Goal: Information Seeking & Learning: Learn about a topic

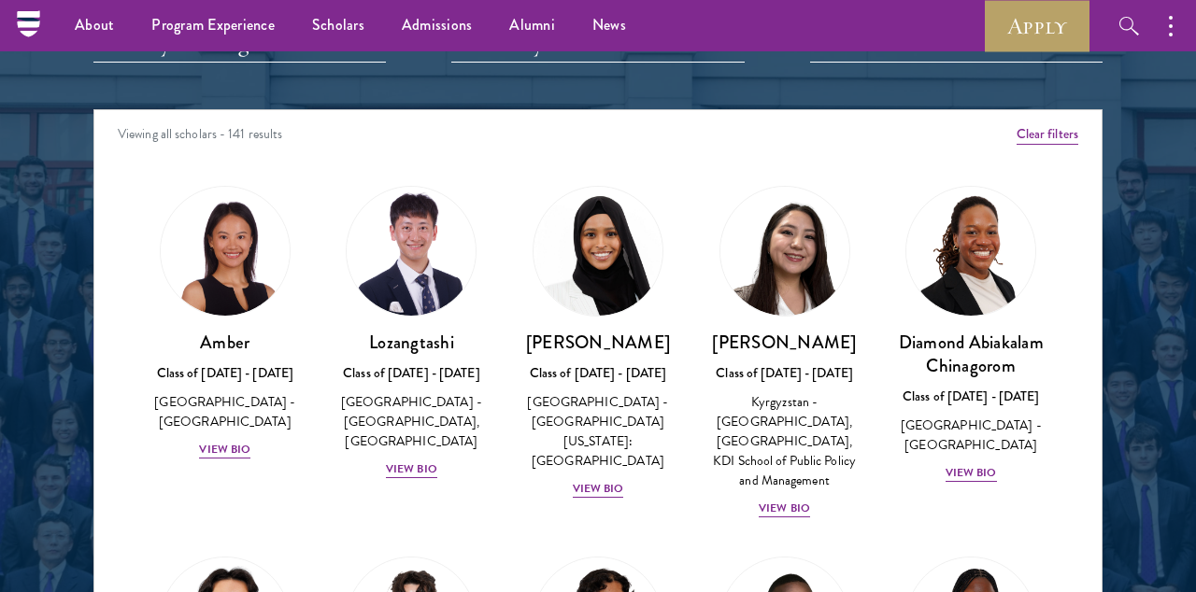
scroll to position [2198, 0]
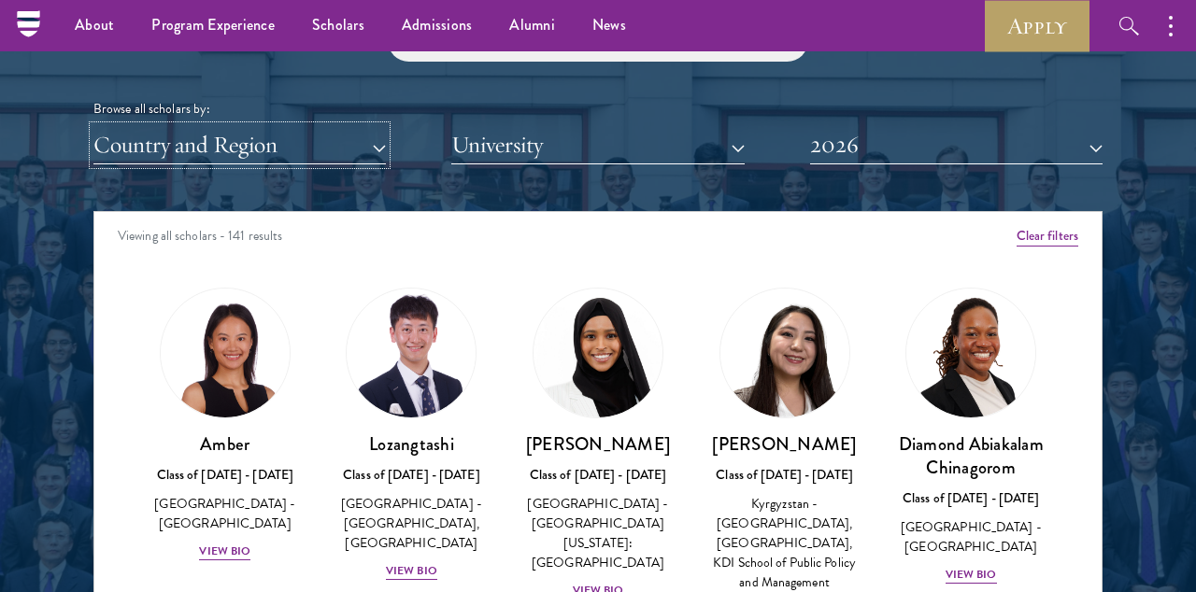
click at [320, 161] on button "Country and Region" at bounding box center [239, 145] width 292 height 38
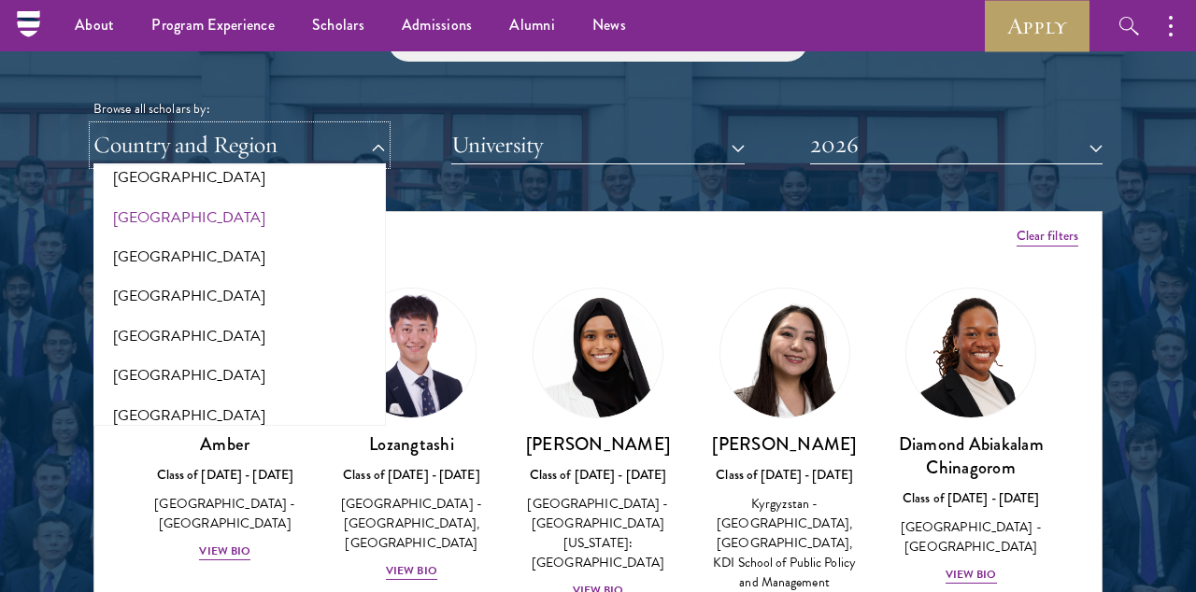
scroll to position [1325, 0]
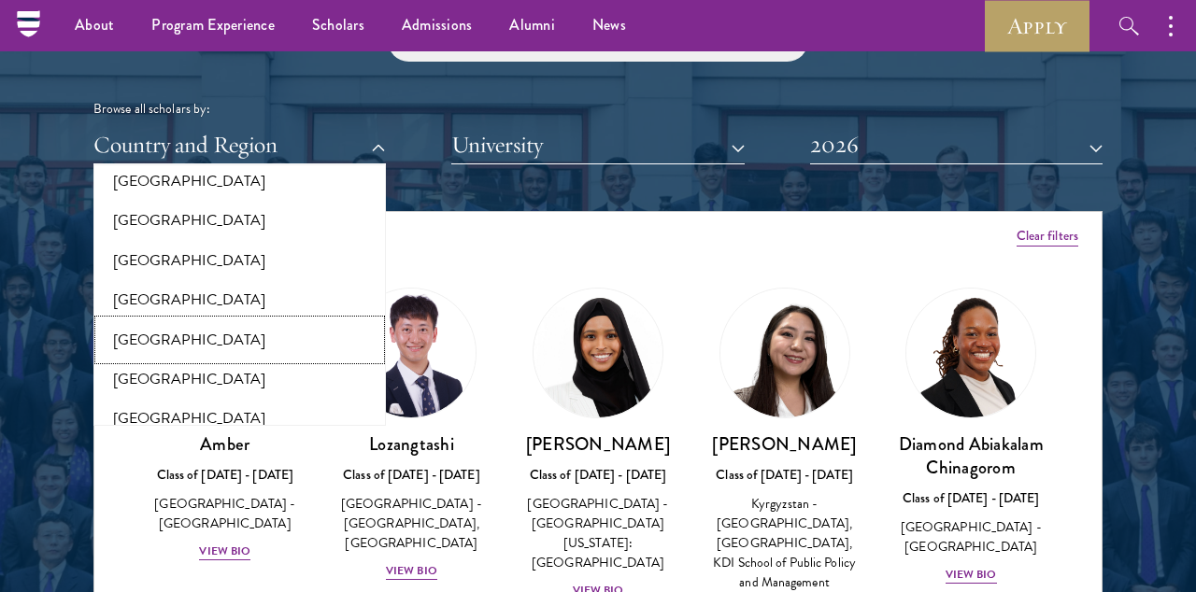
click at [204, 333] on button "[GEOGRAPHIC_DATA]" at bounding box center [239, 339] width 281 height 39
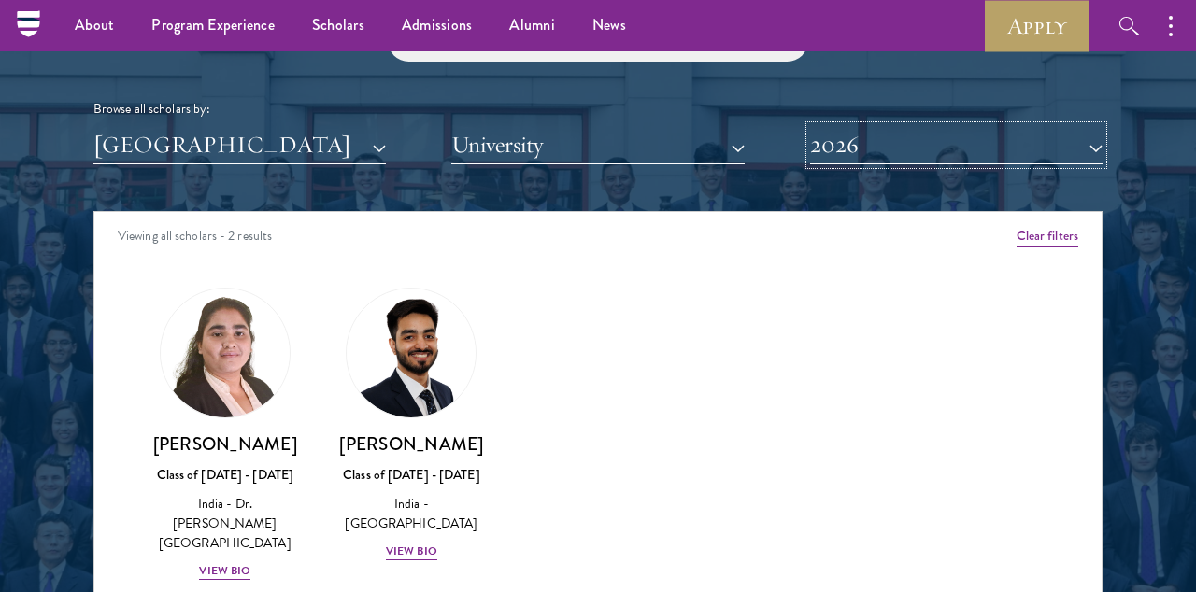
click at [835, 147] on button "2026" at bounding box center [956, 145] width 292 height 38
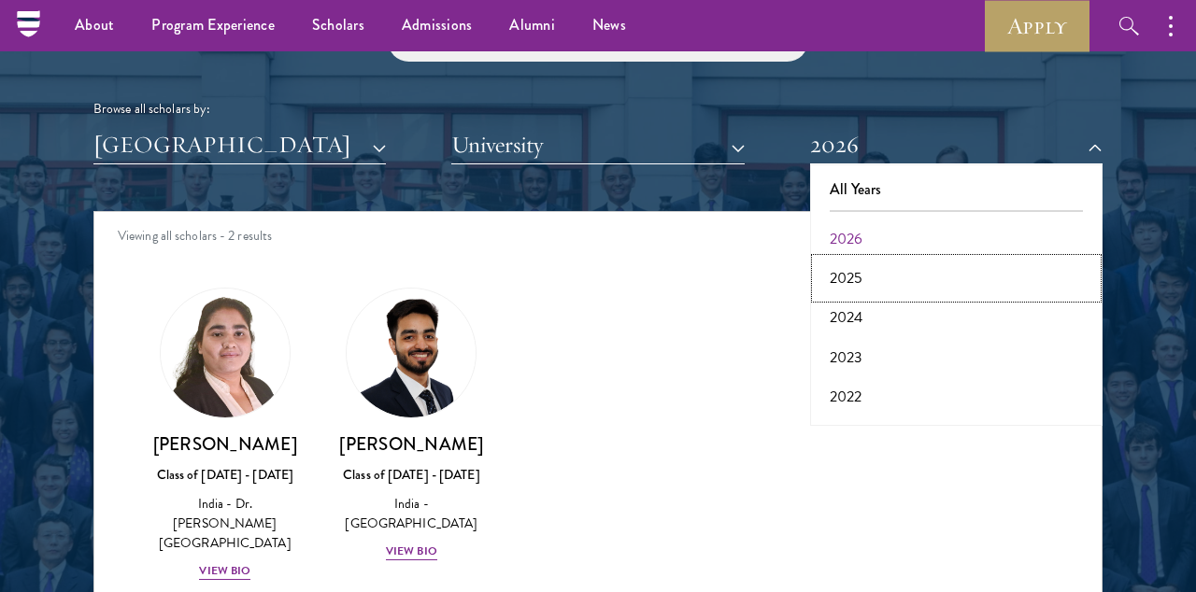
click at [841, 272] on button "2025" at bounding box center [956, 278] width 281 height 39
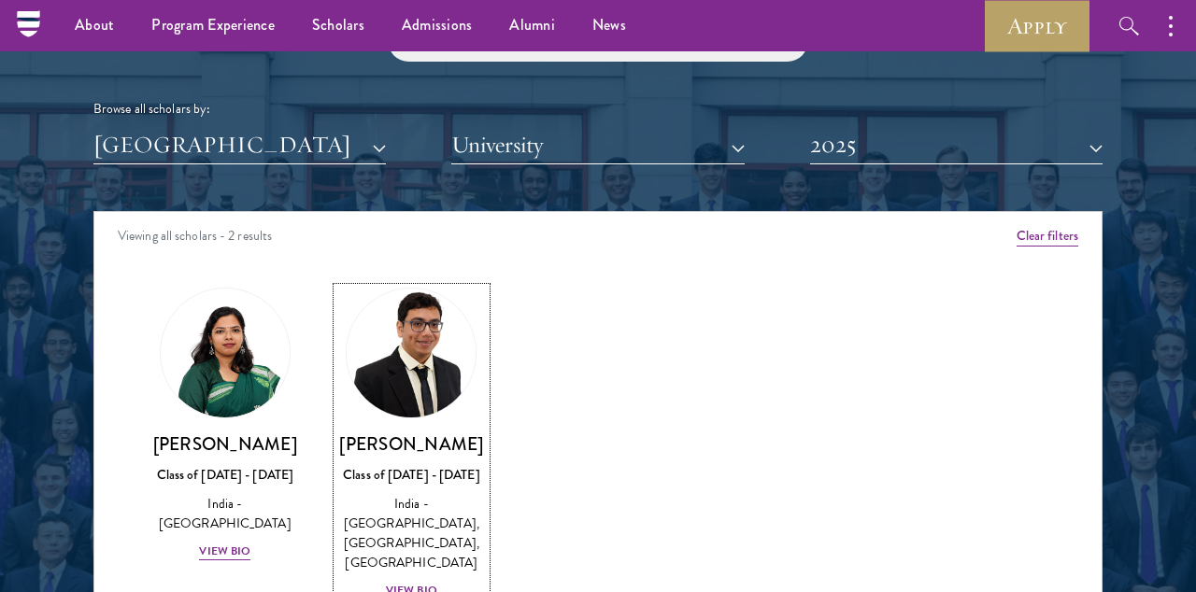
click at [433, 448] on h3 "[PERSON_NAME]" at bounding box center [411, 444] width 149 height 23
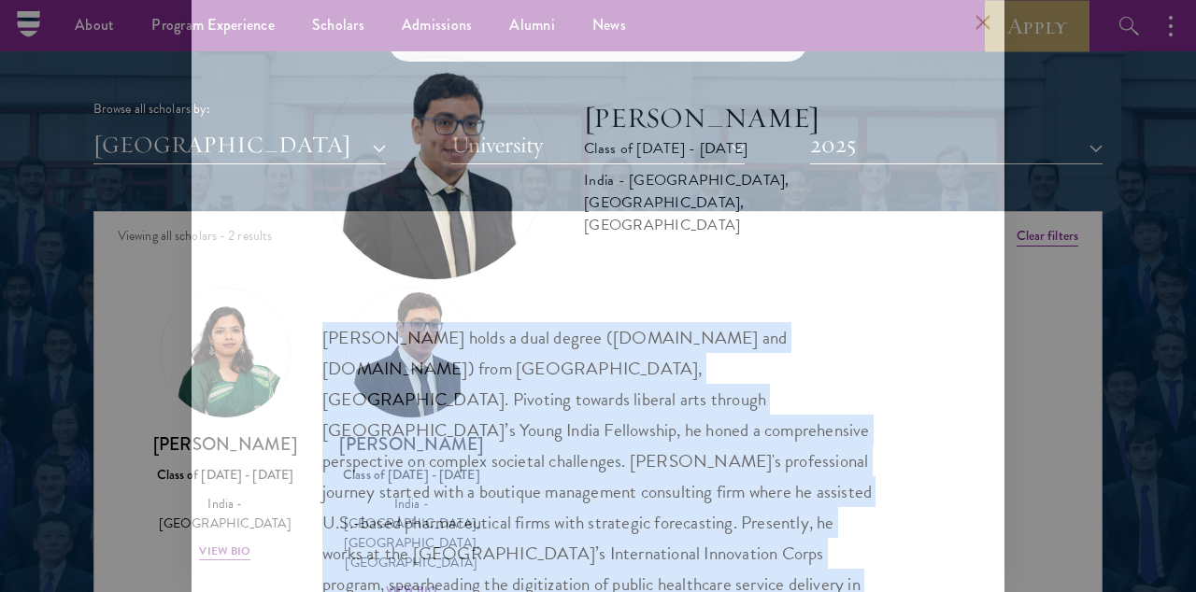
click at [433, 448] on div "[PERSON_NAME] holds a dual degree ([DOMAIN_NAME] and [DOMAIN_NAME]) from [GEOGR…" at bounding box center [597, 507] width 551 height 371
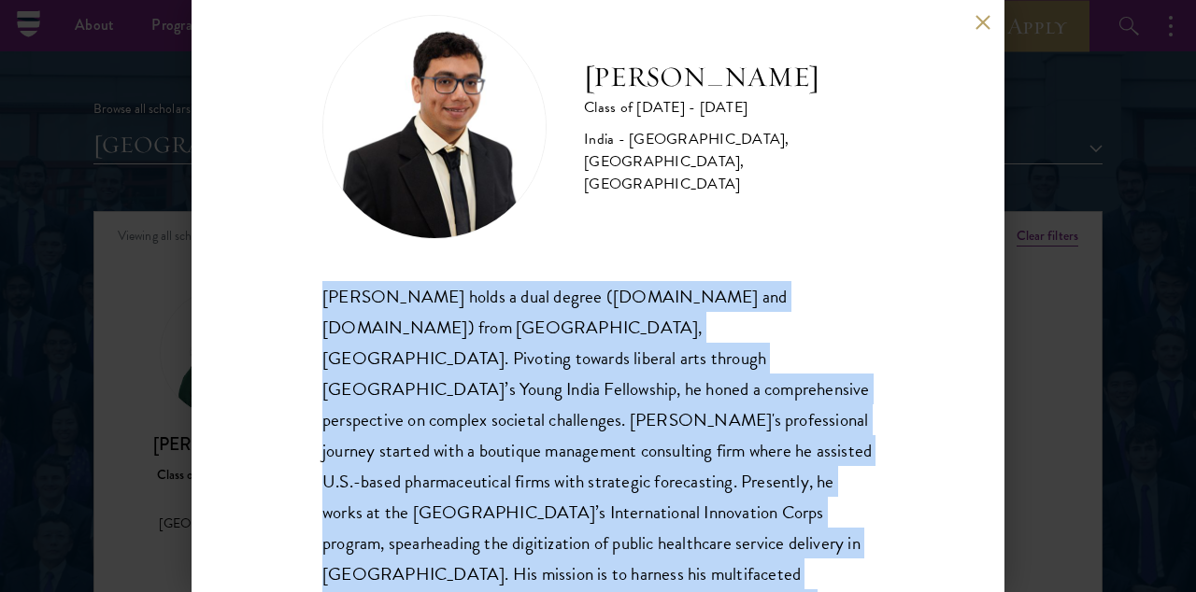
scroll to position [60, 0]
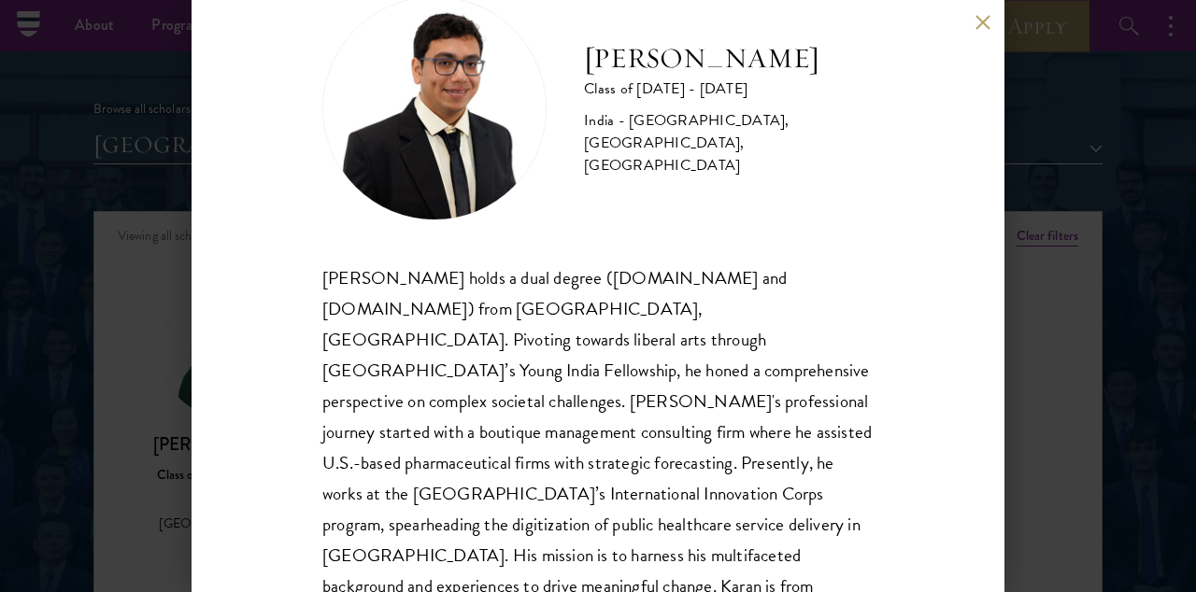
click at [524, 324] on div "[PERSON_NAME] holds a dual degree ([DOMAIN_NAME] and [DOMAIN_NAME]) from [GEOGR…" at bounding box center [597, 448] width 551 height 371
click at [631, 66] on h2 "[PERSON_NAME]" at bounding box center [729, 58] width 290 height 37
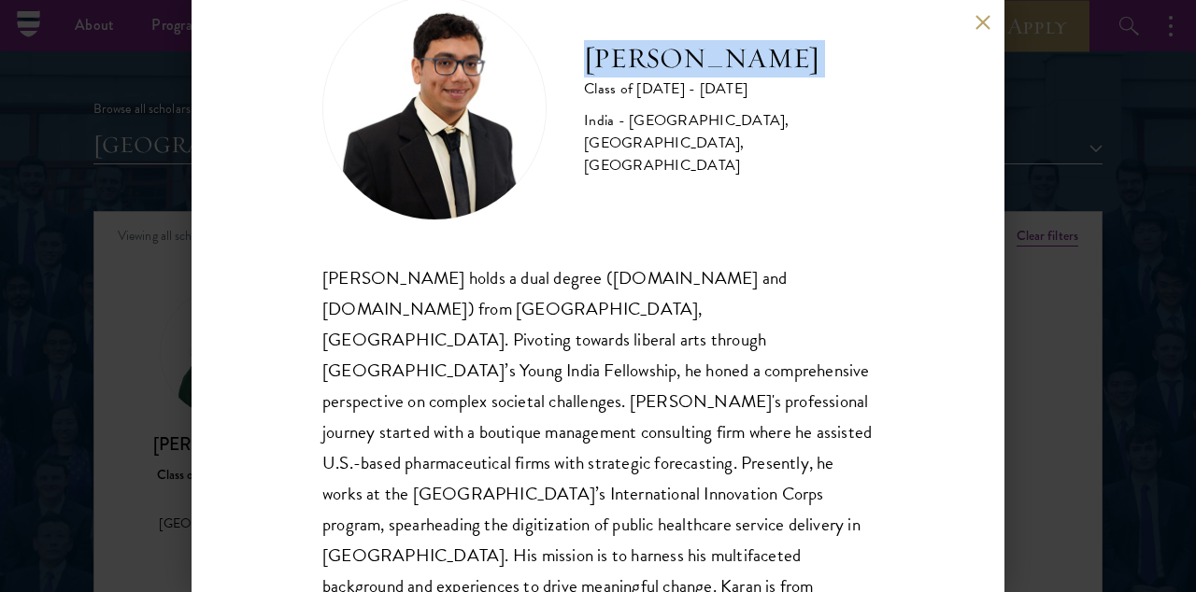
click at [631, 66] on h2 "[PERSON_NAME]" at bounding box center [729, 58] width 290 height 37
copy div "[PERSON_NAME]"
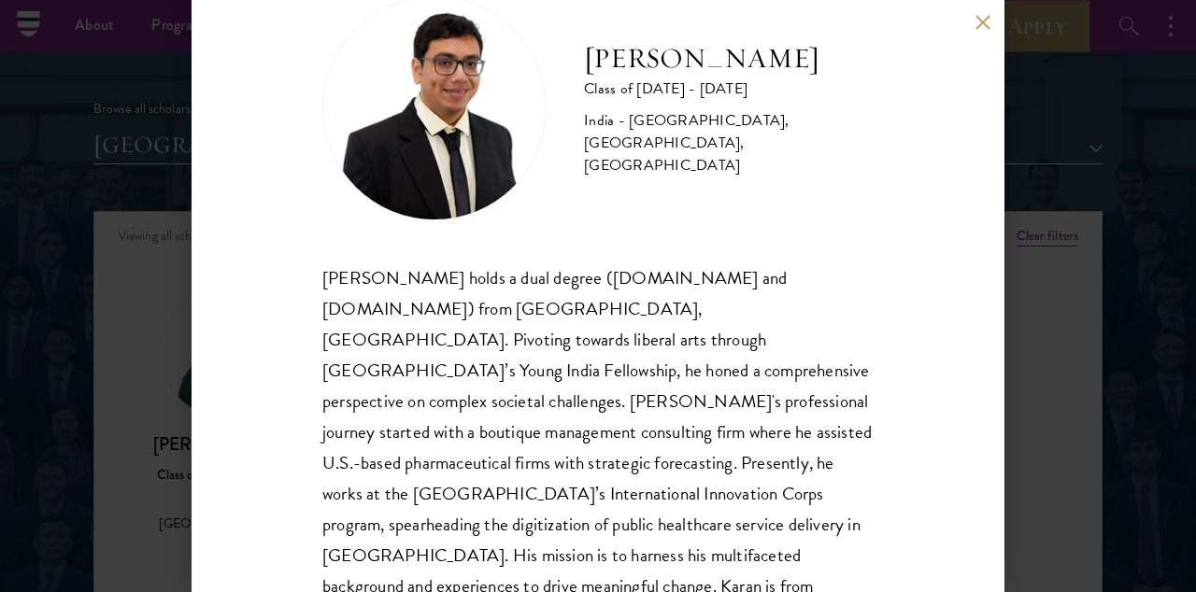
click at [1046, 312] on div "[PERSON_NAME] Class of [DATE] - [DATE] [GEOGRAPHIC_DATA] - [GEOGRAPHIC_DATA], […" at bounding box center [598, 296] width 1196 height 592
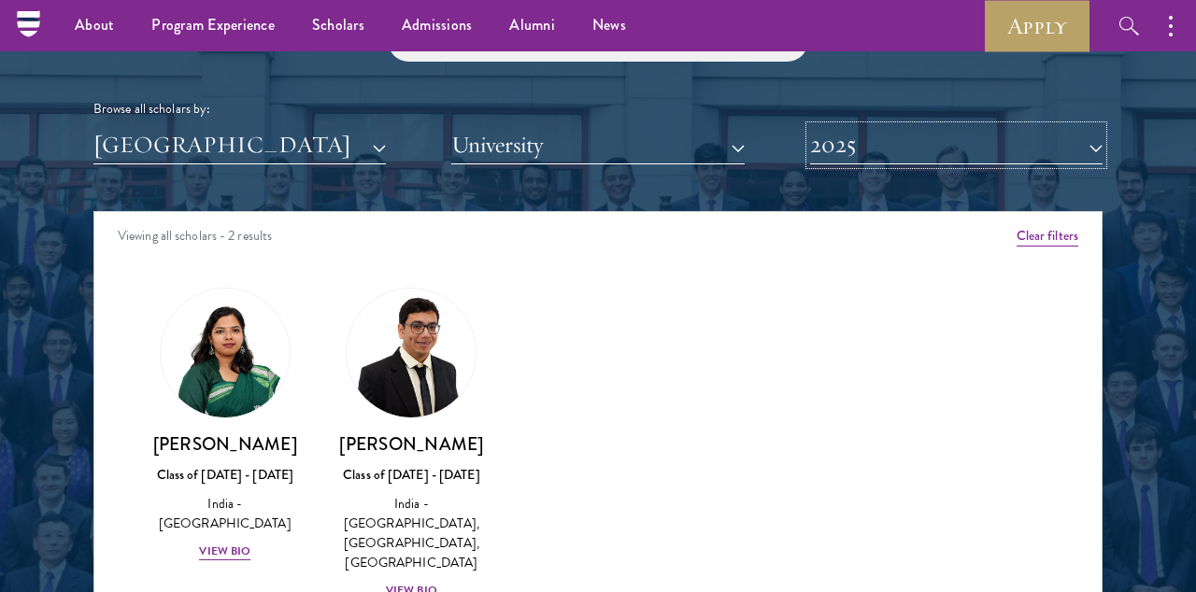
click at [933, 161] on button "2025" at bounding box center [956, 145] width 292 height 38
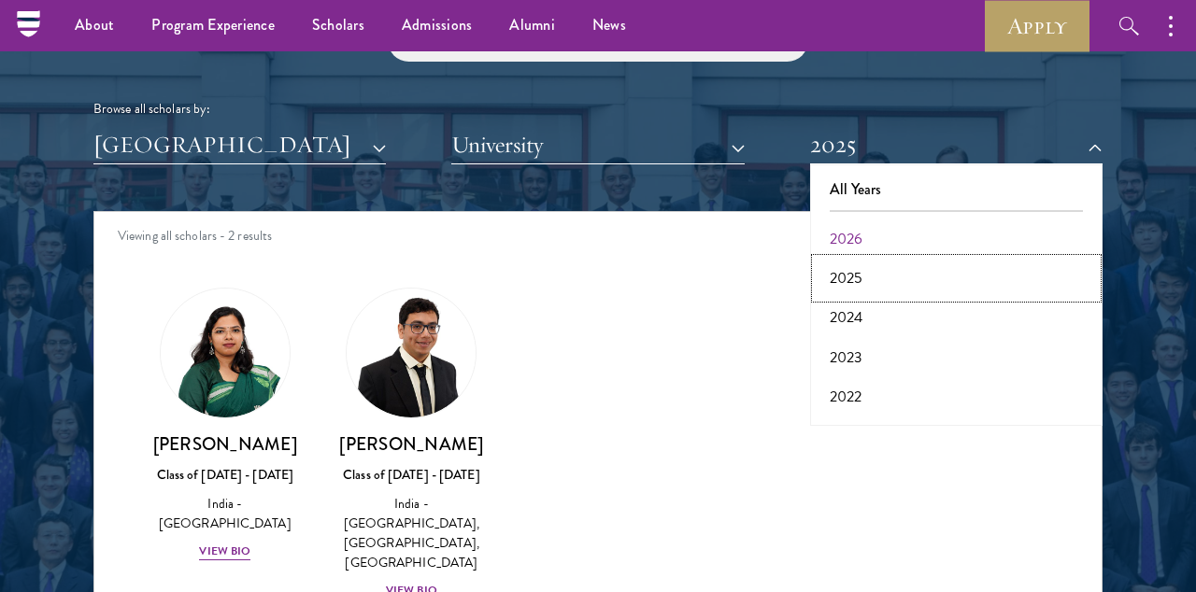
click at [851, 287] on button "2025" at bounding box center [956, 278] width 281 height 39
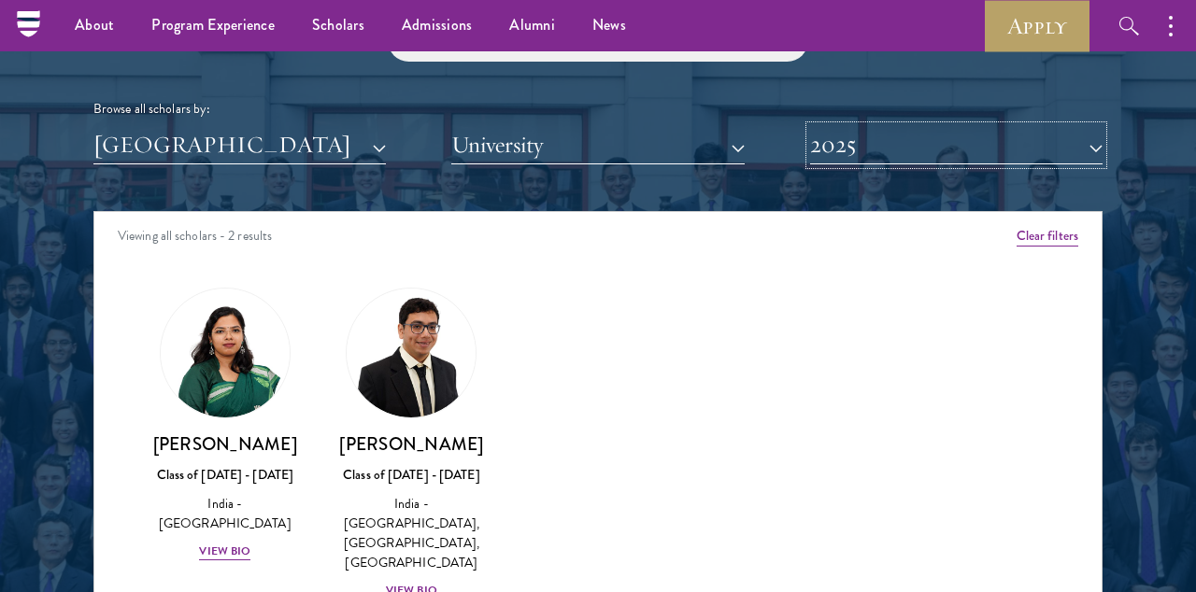
click at [864, 154] on button "2025" at bounding box center [956, 145] width 292 height 38
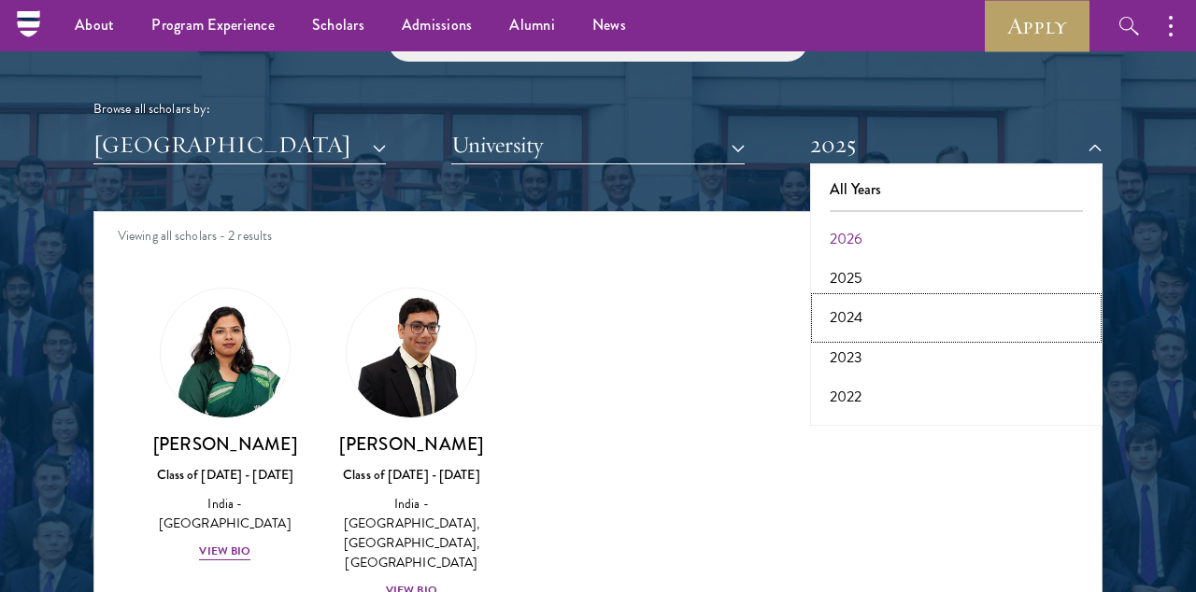
click at [847, 308] on button "2024" at bounding box center [956, 317] width 281 height 39
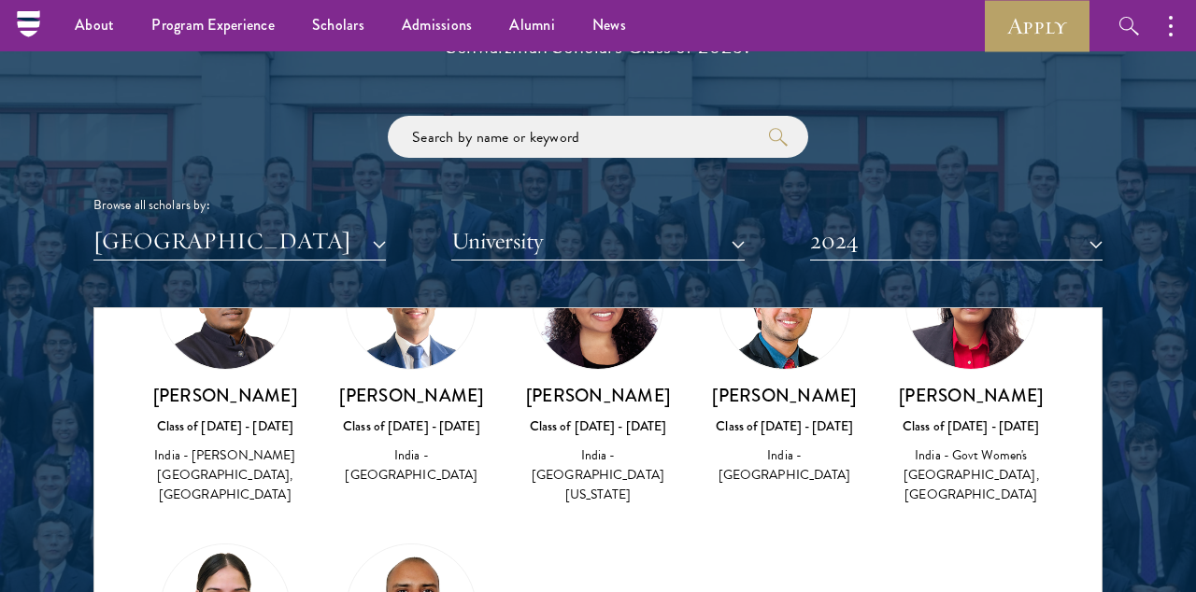
scroll to position [2078, 0]
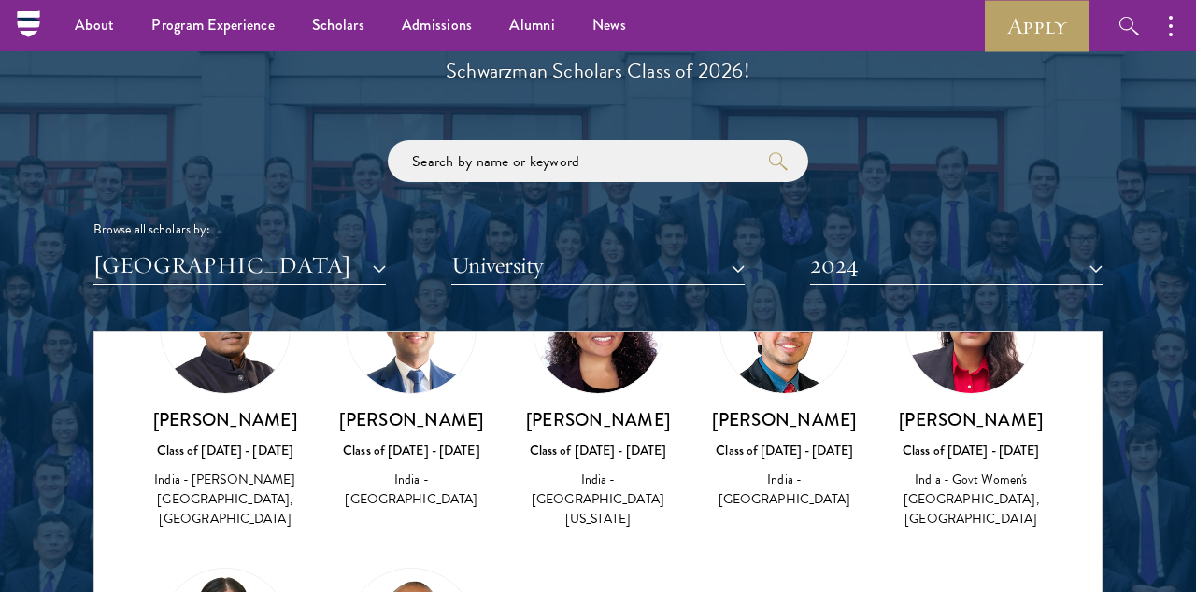
click at [225, 415] on h3 "[PERSON_NAME]" at bounding box center [224, 419] width 149 height 23
copy div "[PERSON_NAME]"
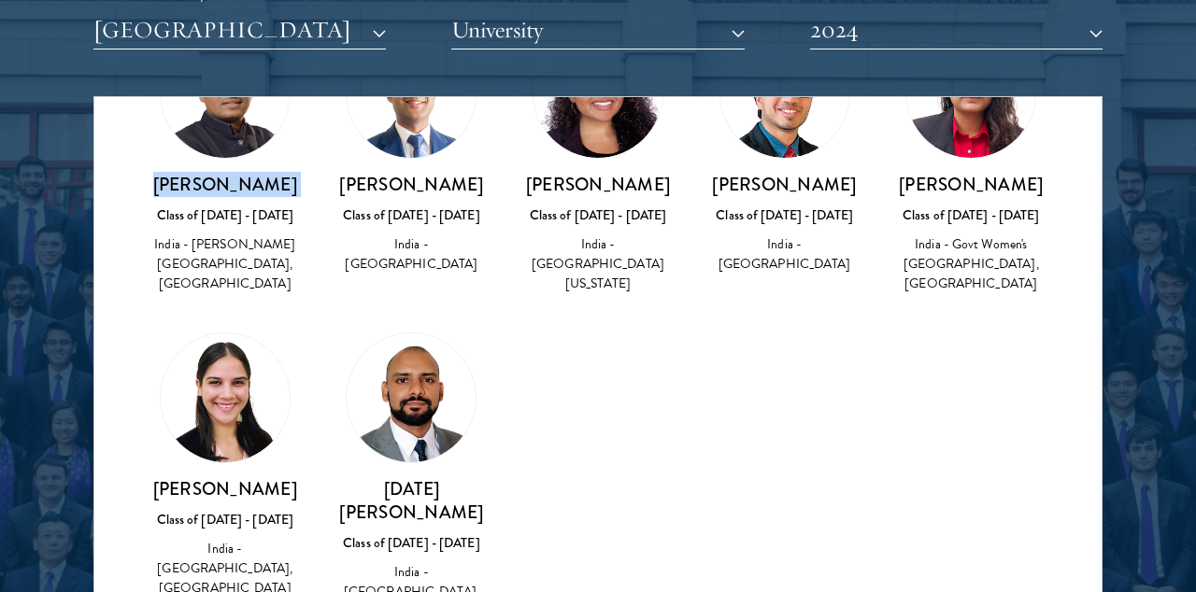
scroll to position [2317, 0]
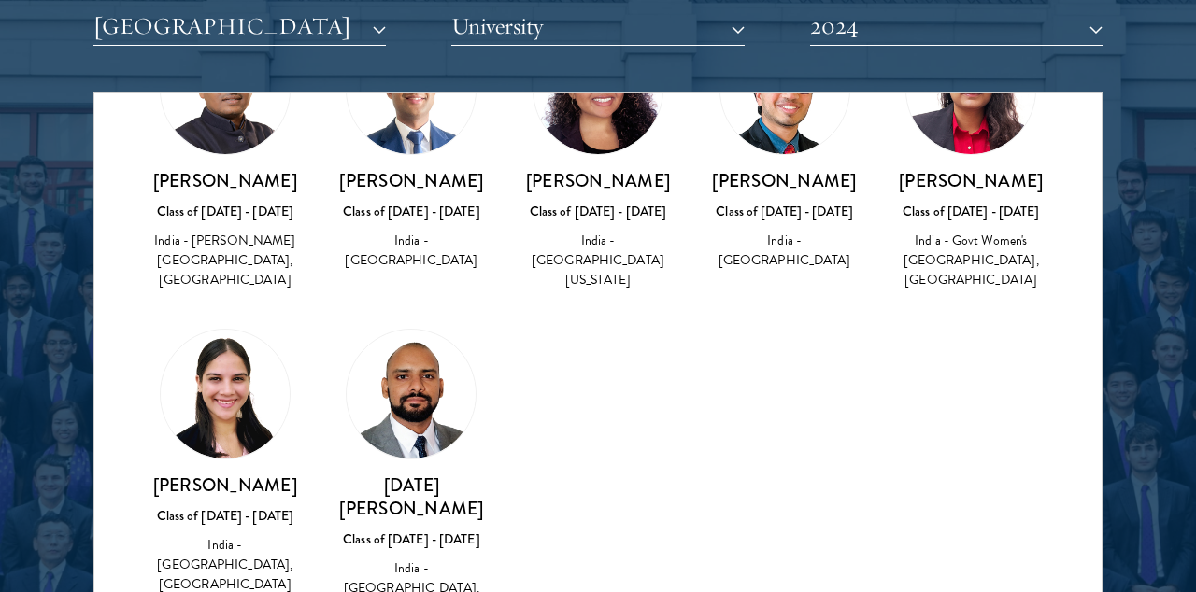
click at [257, 493] on h3 "[PERSON_NAME]" at bounding box center [224, 485] width 149 height 23
copy div "[PERSON_NAME]"
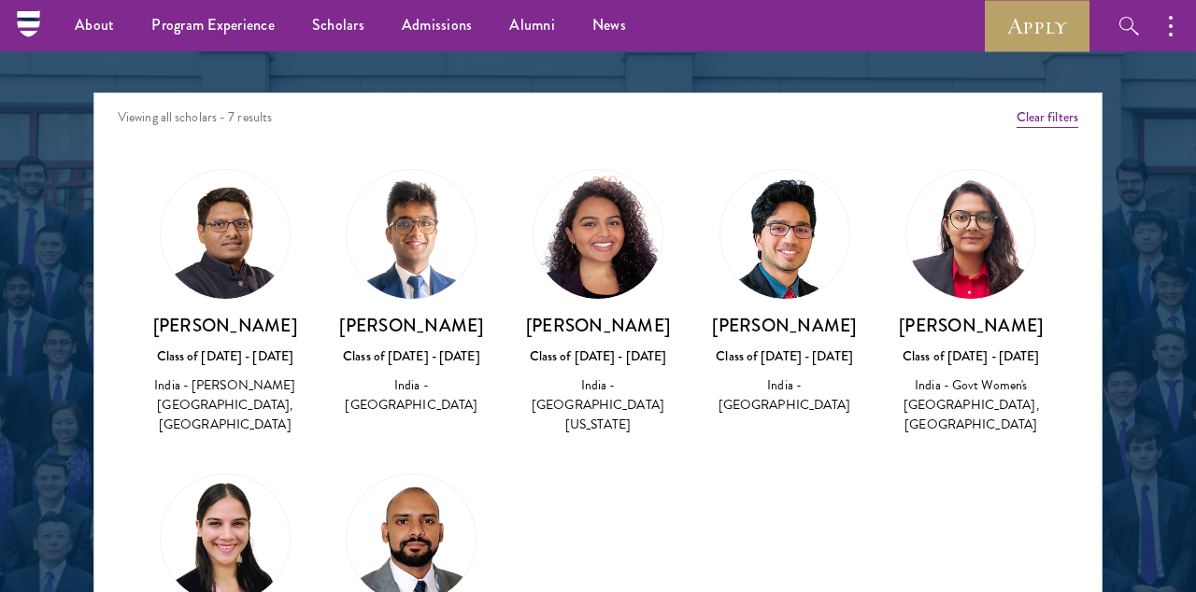
scroll to position [2252, 0]
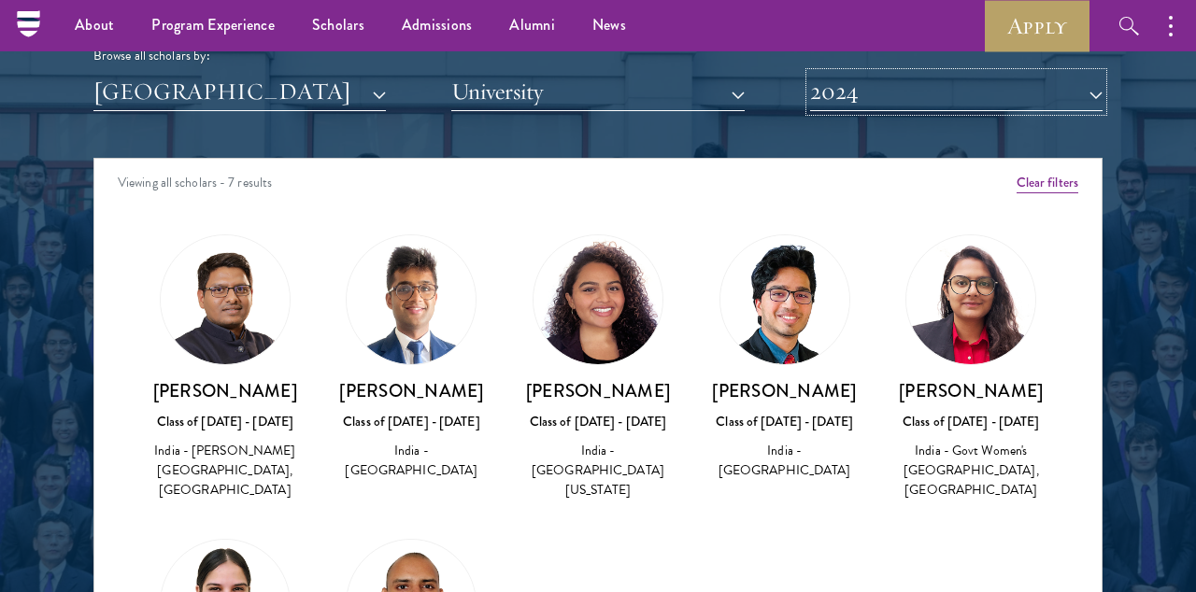
click at [832, 94] on button "2024" at bounding box center [956, 92] width 292 height 38
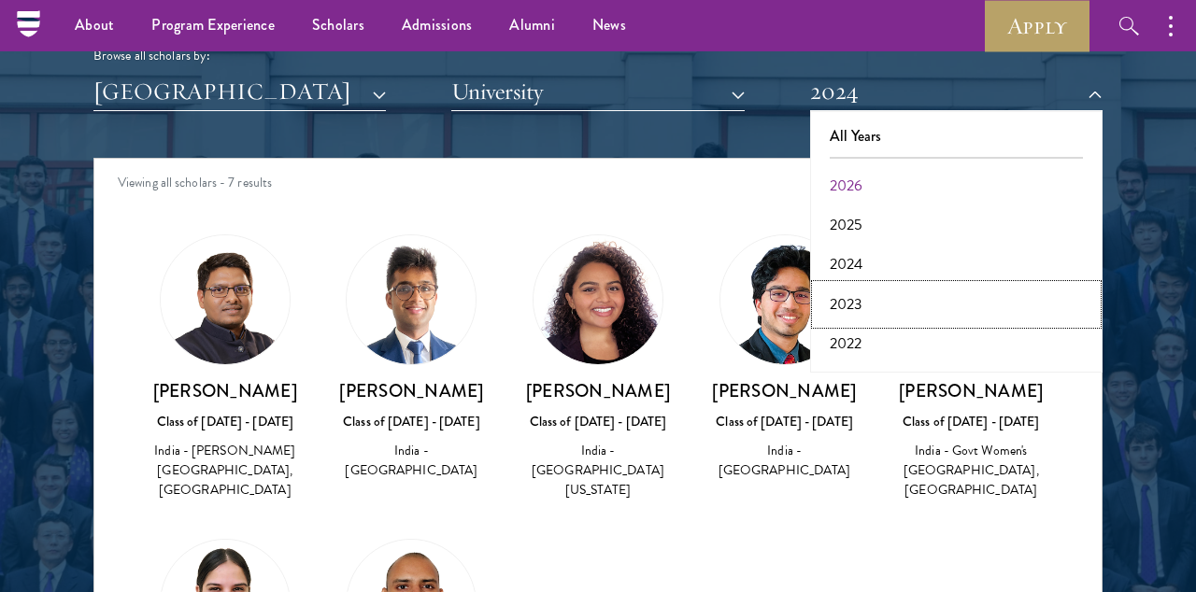
click at [849, 296] on button "2023" at bounding box center [956, 304] width 281 height 39
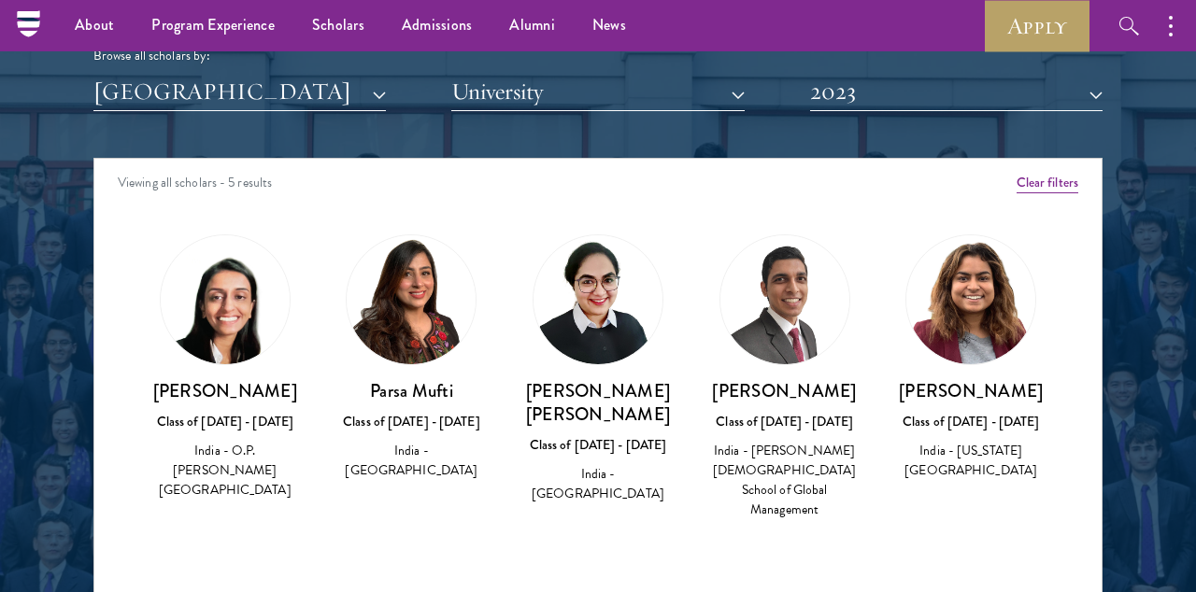
click at [775, 392] on h3 "[PERSON_NAME]" at bounding box center [784, 390] width 149 height 23
drag, startPoint x: 775, startPoint y: 392, endPoint x: 606, endPoint y: 400, distance: 169.3
click at [606, 400] on div "Amber Class of [DATE] - [DATE] [GEOGRAPHIC_DATA] - [GEOGRAPHIC_DATA] View Bio C…" at bounding box center [597, 394] width 1007 height 366
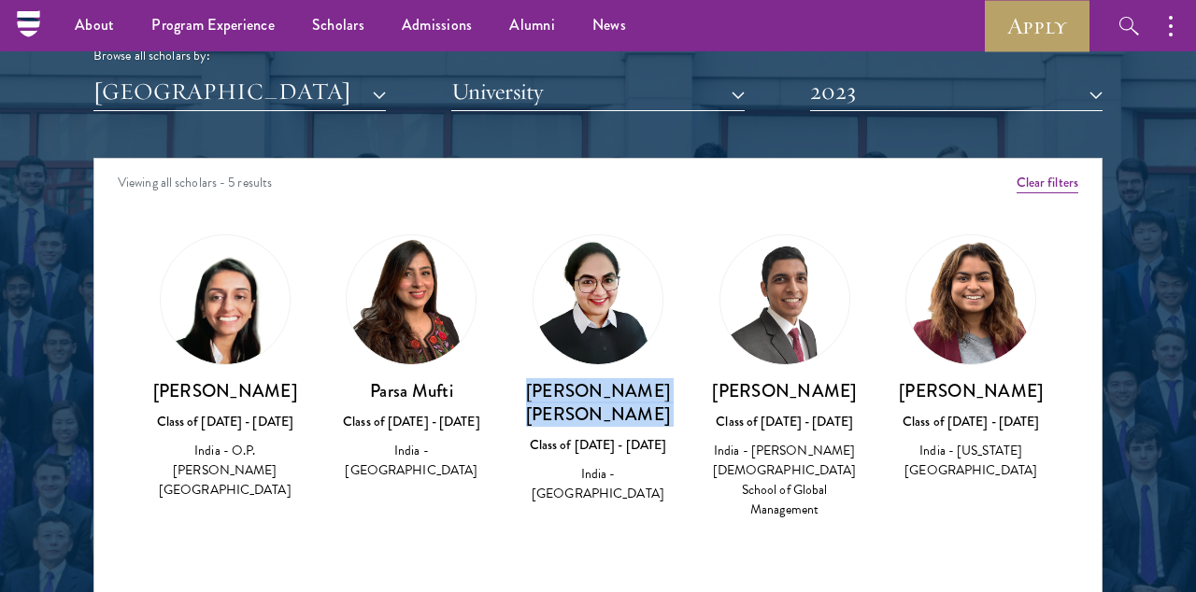
click at [606, 400] on h3 "[PERSON_NAME] [PERSON_NAME]" at bounding box center [597, 402] width 149 height 47
click at [960, 99] on button "2023" at bounding box center [956, 92] width 292 height 38
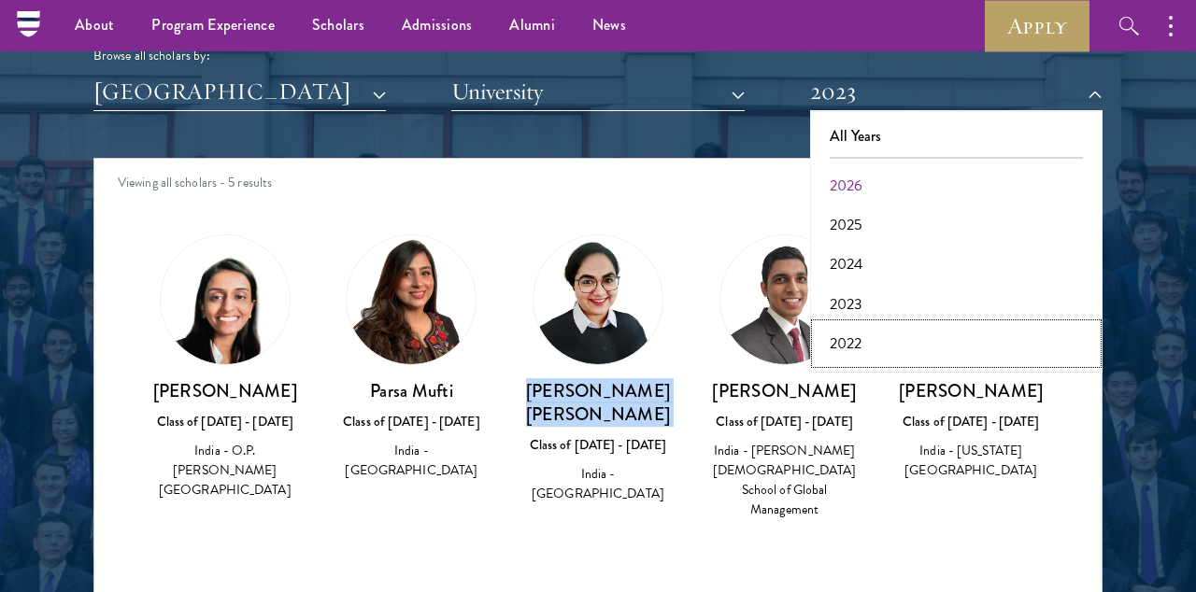
click at [856, 349] on button "2022" at bounding box center [956, 343] width 281 height 39
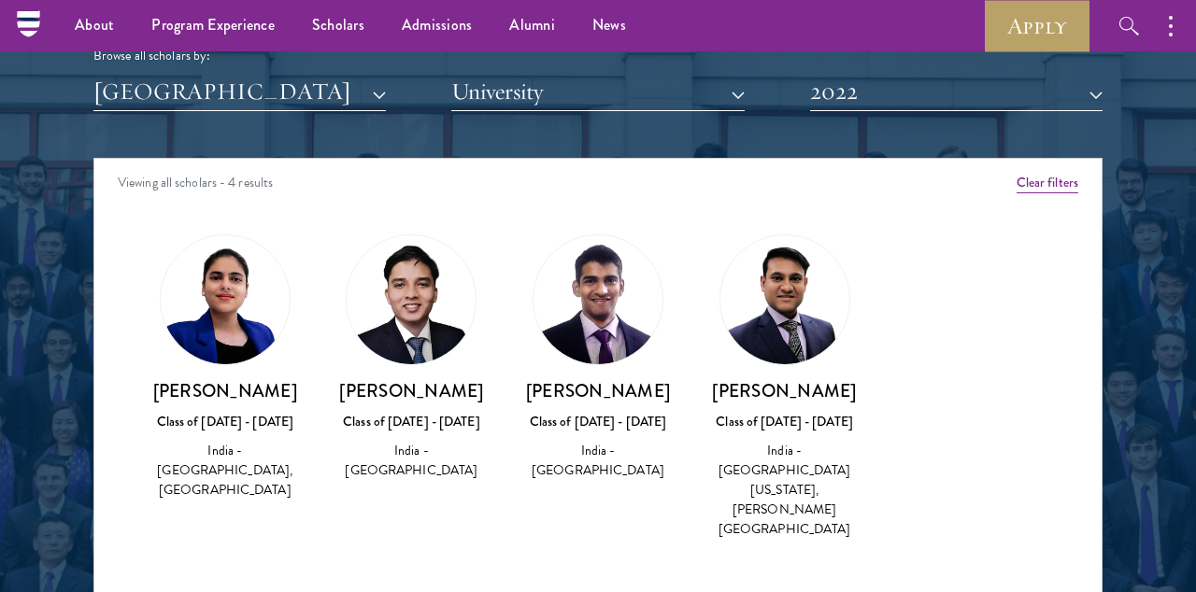
click at [775, 391] on h3 "[PERSON_NAME]" at bounding box center [784, 390] width 149 height 23
copy div "[PERSON_NAME]"
click at [920, 101] on button "2022" at bounding box center [956, 92] width 292 height 38
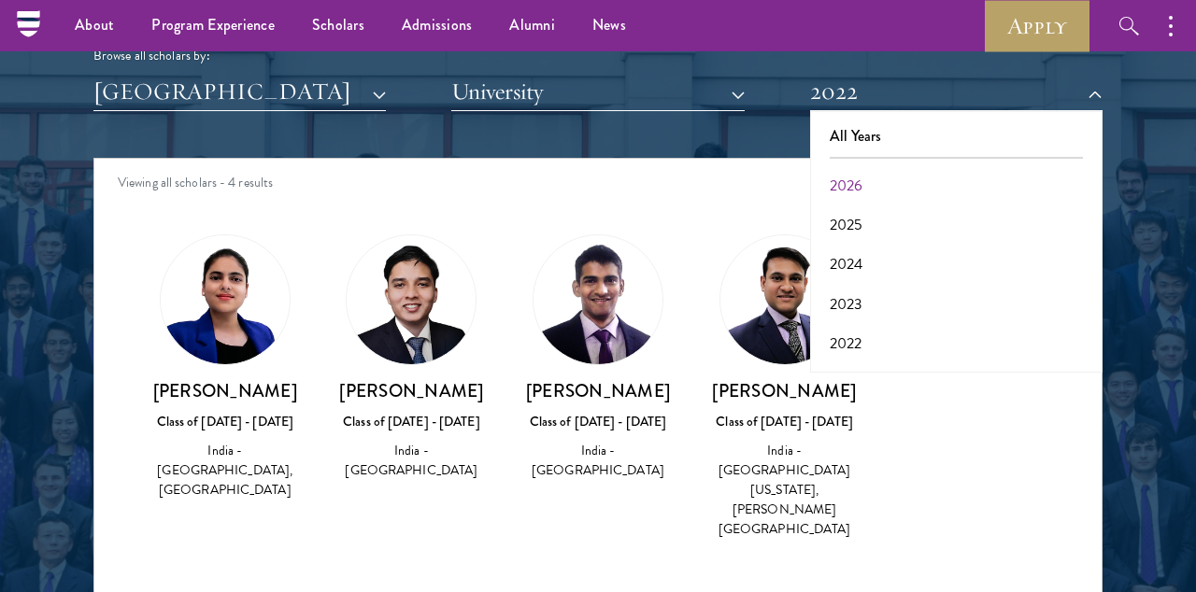
click at [236, 396] on h3 "[PERSON_NAME]" at bounding box center [224, 390] width 149 height 23
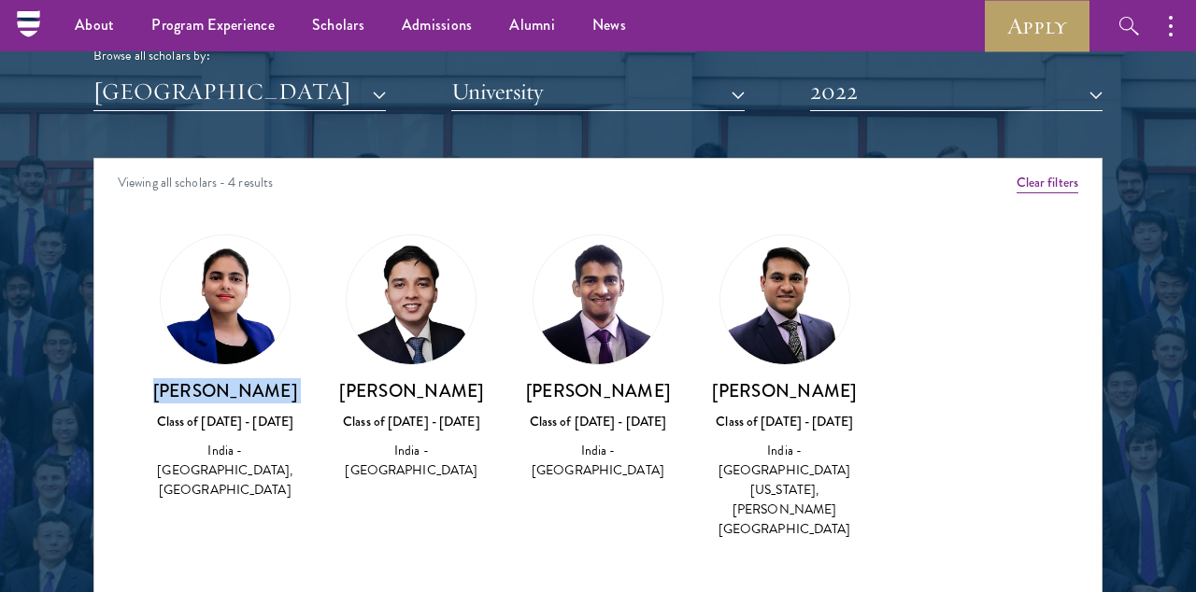
click at [236, 396] on h3 "[PERSON_NAME]" at bounding box center [224, 390] width 149 height 23
click at [924, 92] on button "2022" at bounding box center [956, 92] width 292 height 38
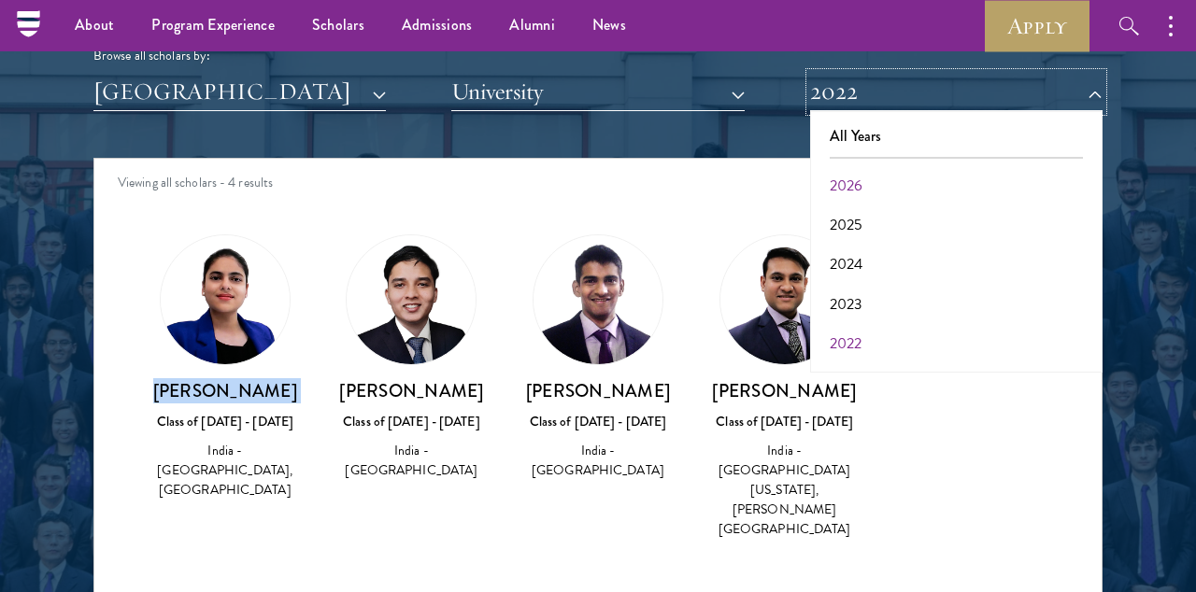
scroll to position [50, 0]
click at [856, 331] on button "2021" at bounding box center [956, 333] width 281 height 39
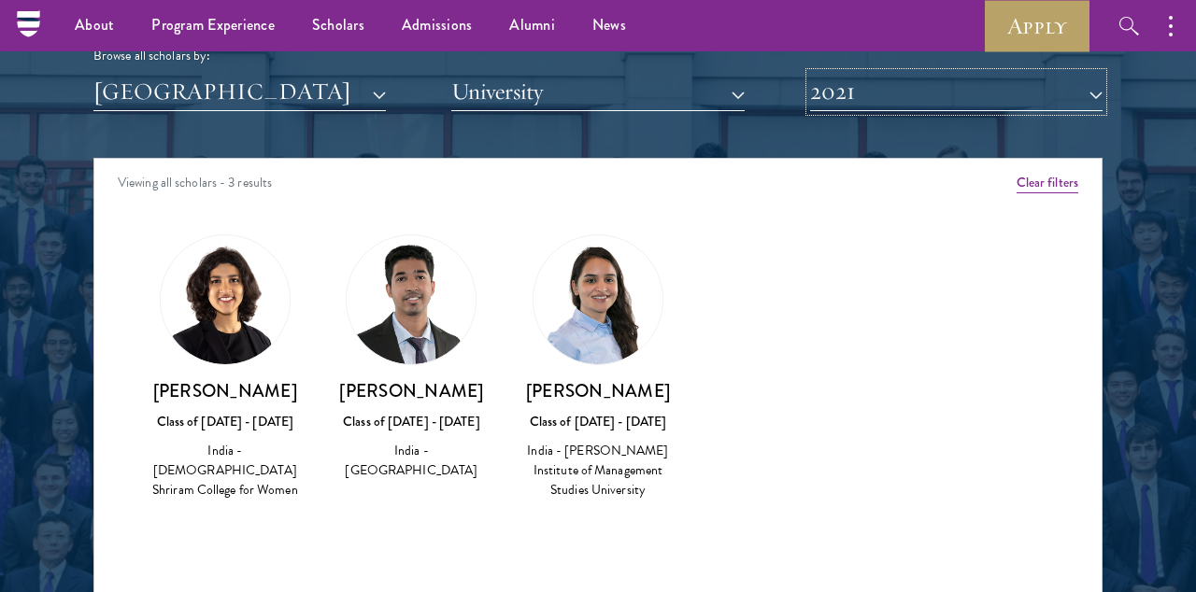
click at [847, 88] on button "2021" at bounding box center [956, 92] width 292 height 38
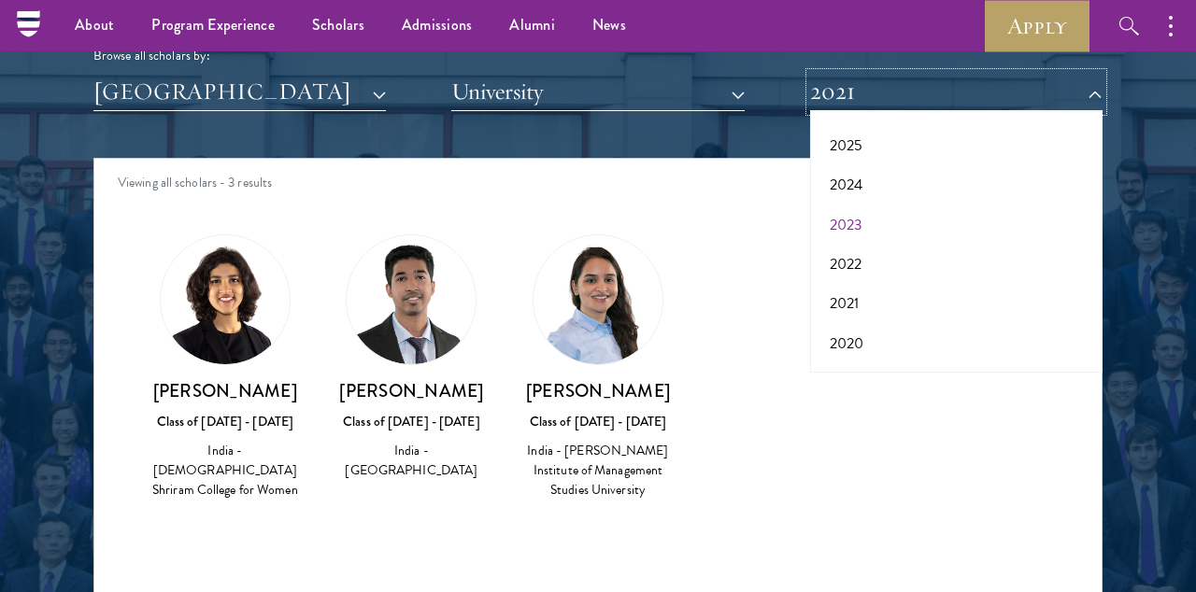
scroll to position [85, 0]
click at [849, 331] on button "2020" at bounding box center [956, 338] width 281 height 39
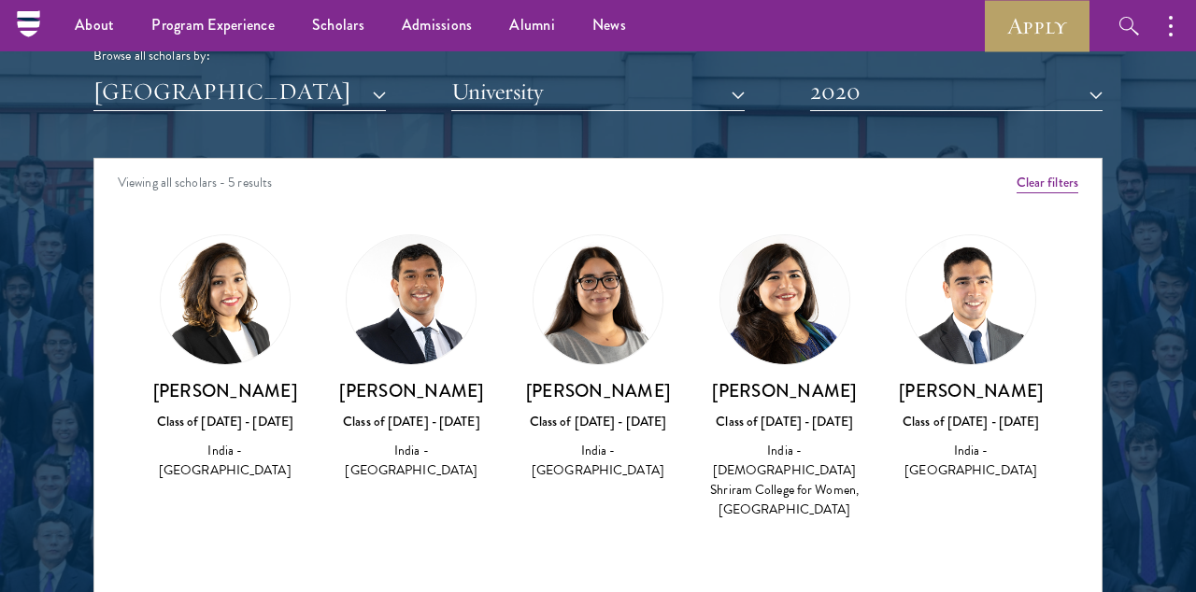
click at [610, 388] on h3 "[PERSON_NAME]" at bounding box center [597, 390] width 149 height 23
